Goal: Check status: Check status

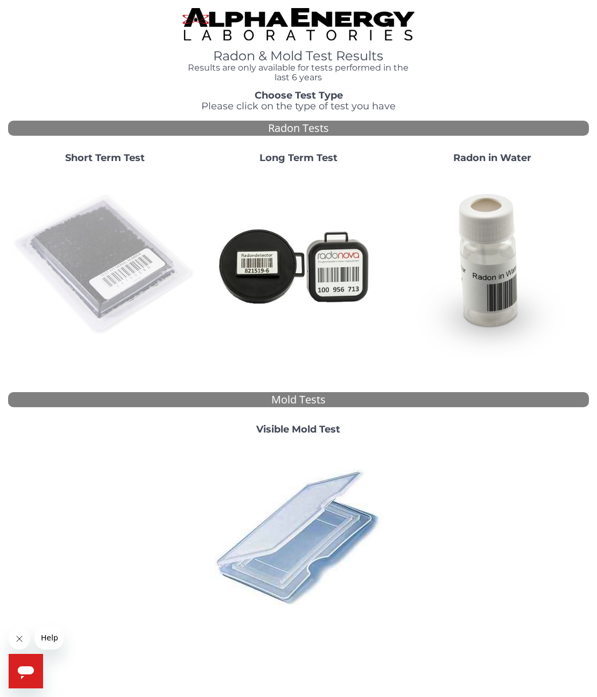
click at [87, 225] on img at bounding box center [104, 264] width 185 height 185
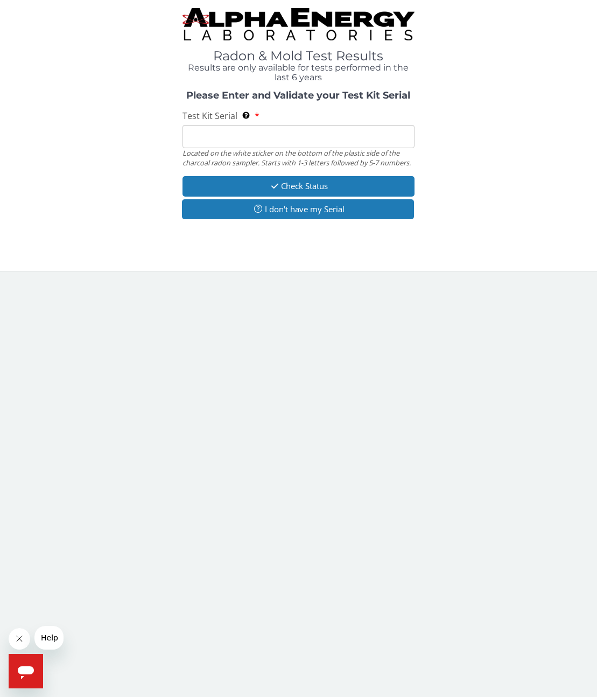
click at [189, 137] on input "Test Kit Serial Located on the white sticker on the bottom of the plastic side …" at bounding box center [299, 136] width 233 height 23
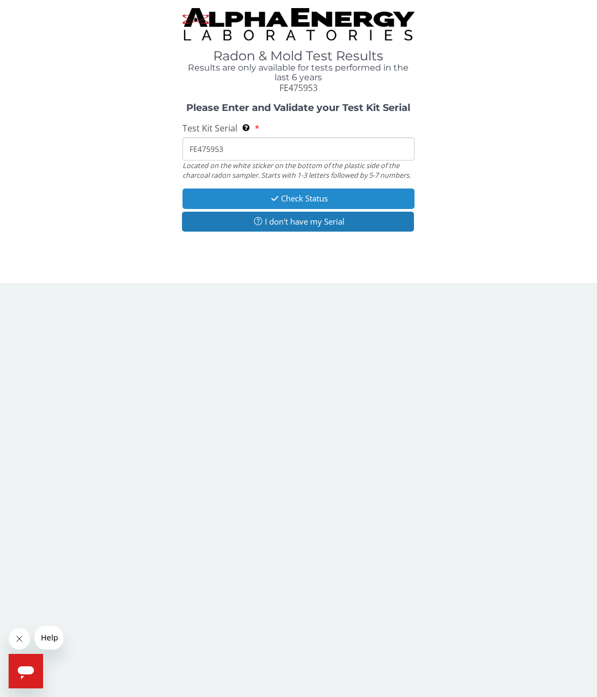
type input "FE475953"
click at [311, 200] on button "Check Status" at bounding box center [299, 199] width 233 height 20
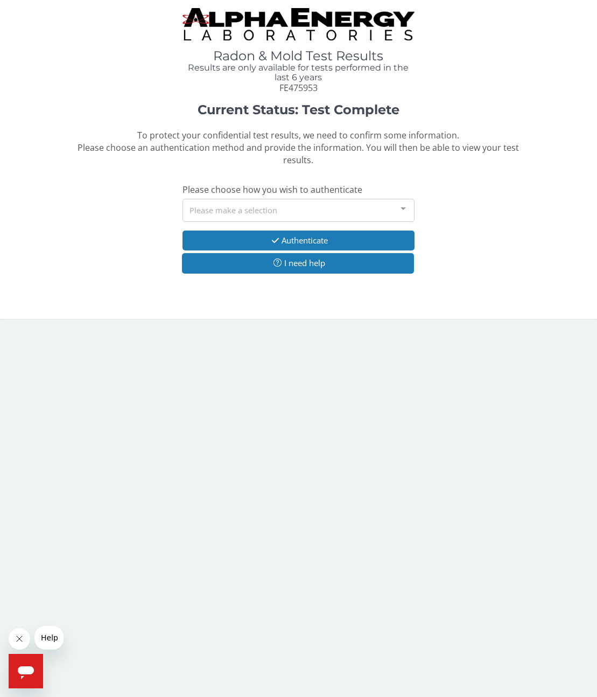
click at [404, 209] on div at bounding box center [404, 209] width 22 height 20
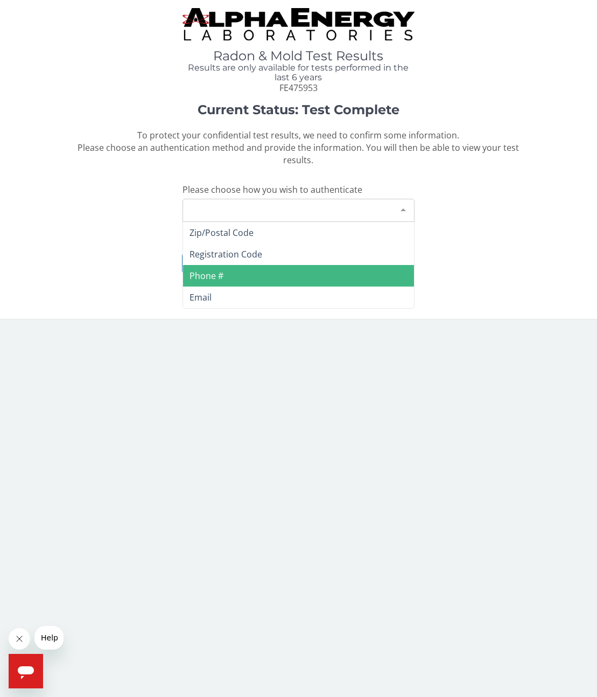
click at [212, 277] on span "Phone #" at bounding box center [207, 276] width 34 height 12
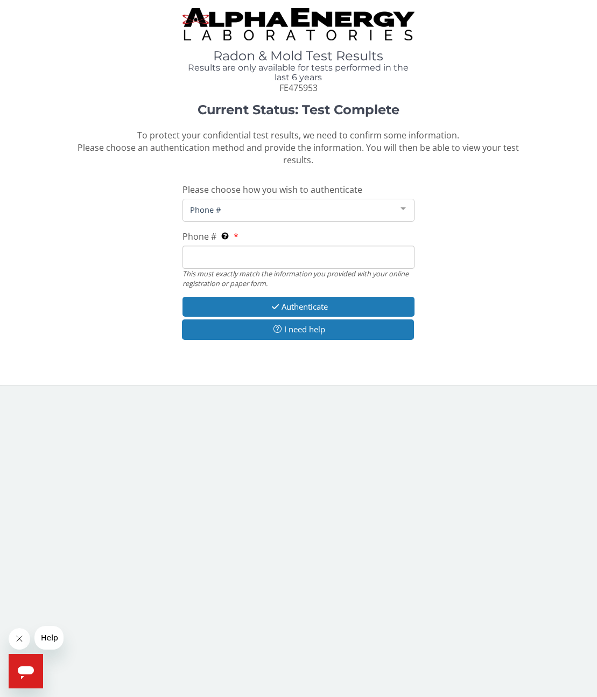
click at [207, 253] on input "Phone # This must exactly match the information you provided with your online r…" at bounding box center [299, 257] width 233 height 23
click at [237, 235] on label "Phone # This must exactly match the information you provided with your online r…" at bounding box center [211, 237] width 56 height 12
click at [237, 246] on input "Phone # This must exactly match the information you provided with your online r…" at bounding box center [299, 257] width 233 height 23
click at [235, 235] on label "Phone # This must exactly match the information you provided with your online r…" at bounding box center [211, 237] width 56 height 12
click at [235, 246] on input "Phone # This must exactly match the information you provided with your online r…" at bounding box center [299, 257] width 233 height 23
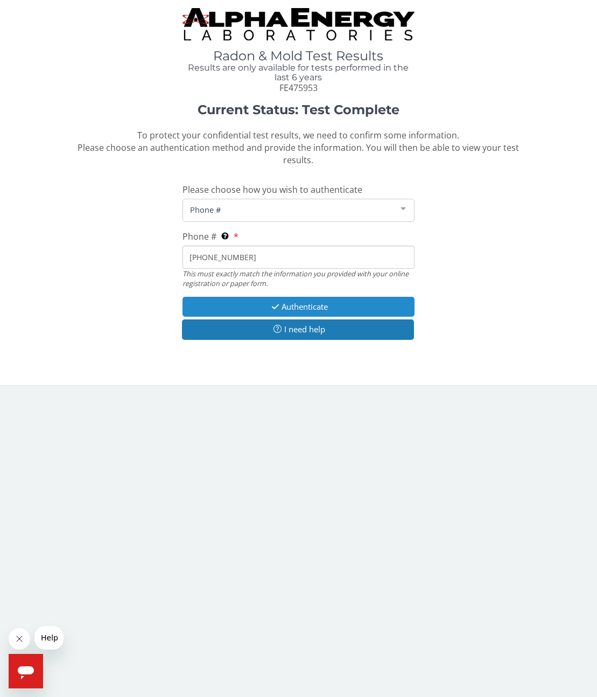
type input "[PHONE_NUMBER]"
click at [290, 304] on button "Authenticate" at bounding box center [299, 307] width 233 height 20
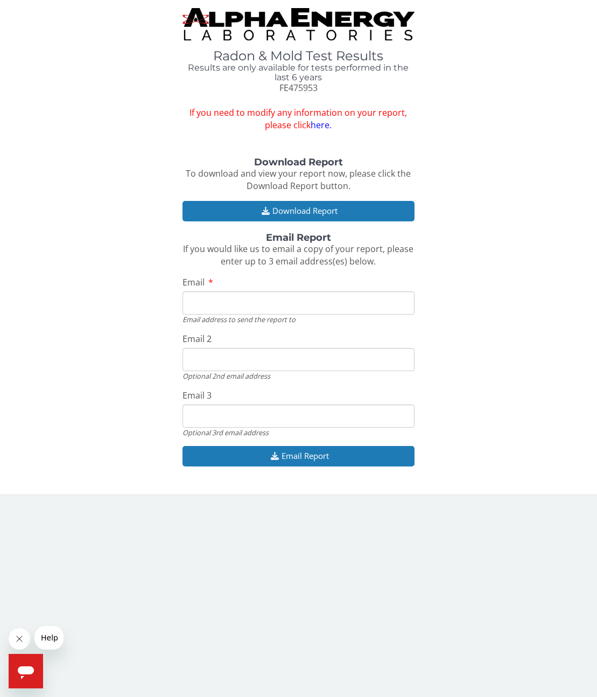
click at [282, 296] on input "Email" at bounding box center [299, 302] width 233 height 23
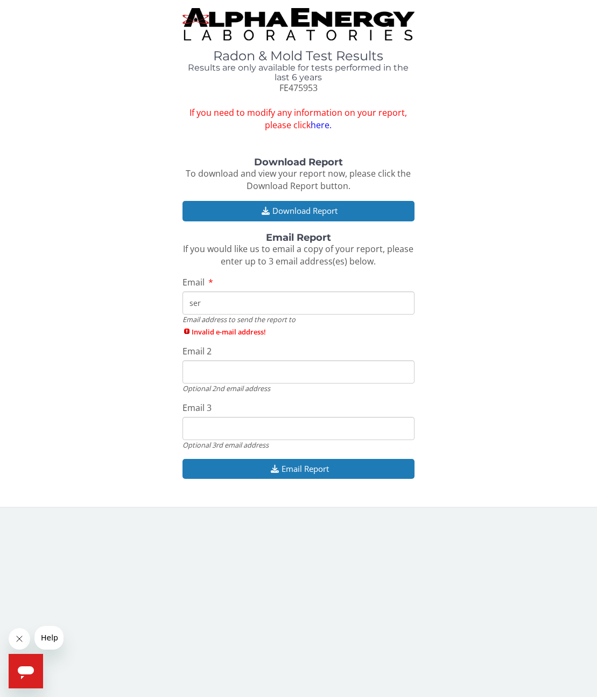
type input "[EMAIL_ADDRESS][DOMAIN_NAME]"
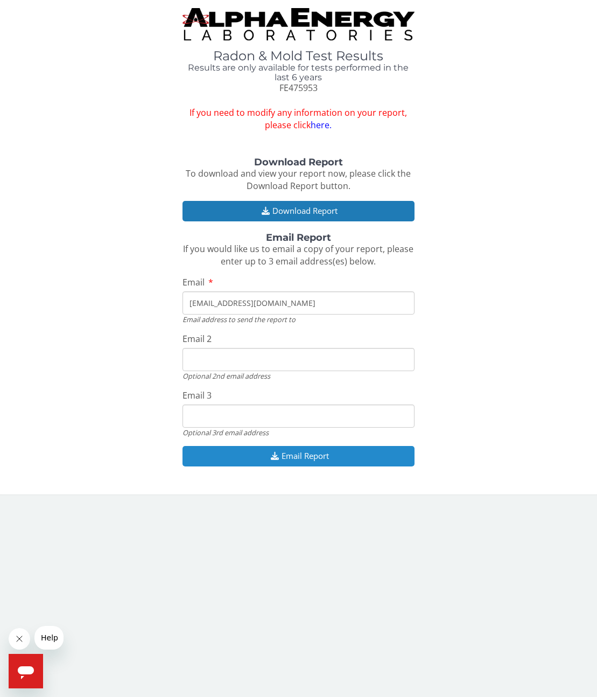
click at [292, 453] on button "Email Report" at bounding box center [299, 456] width 233 height 20
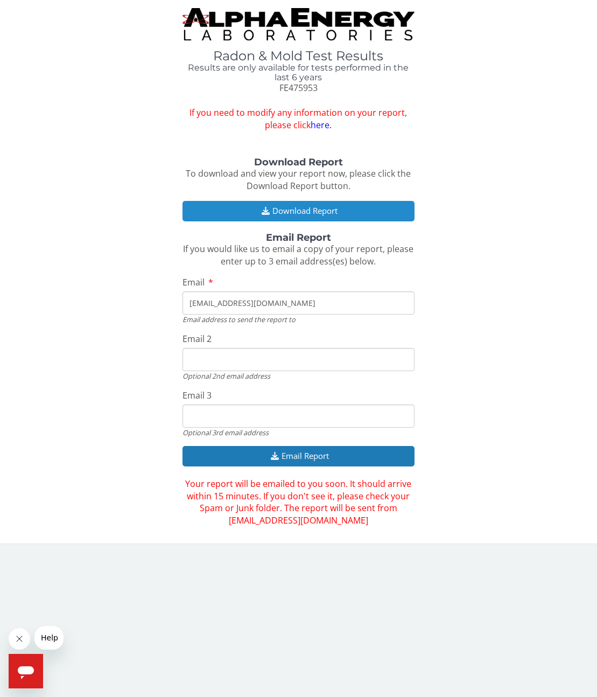
click at [295, 208] on button "Download Report" at bounding box center [299, 211] width 233 height 20
